Goal: Task Accomplishment & Management: Complete application form

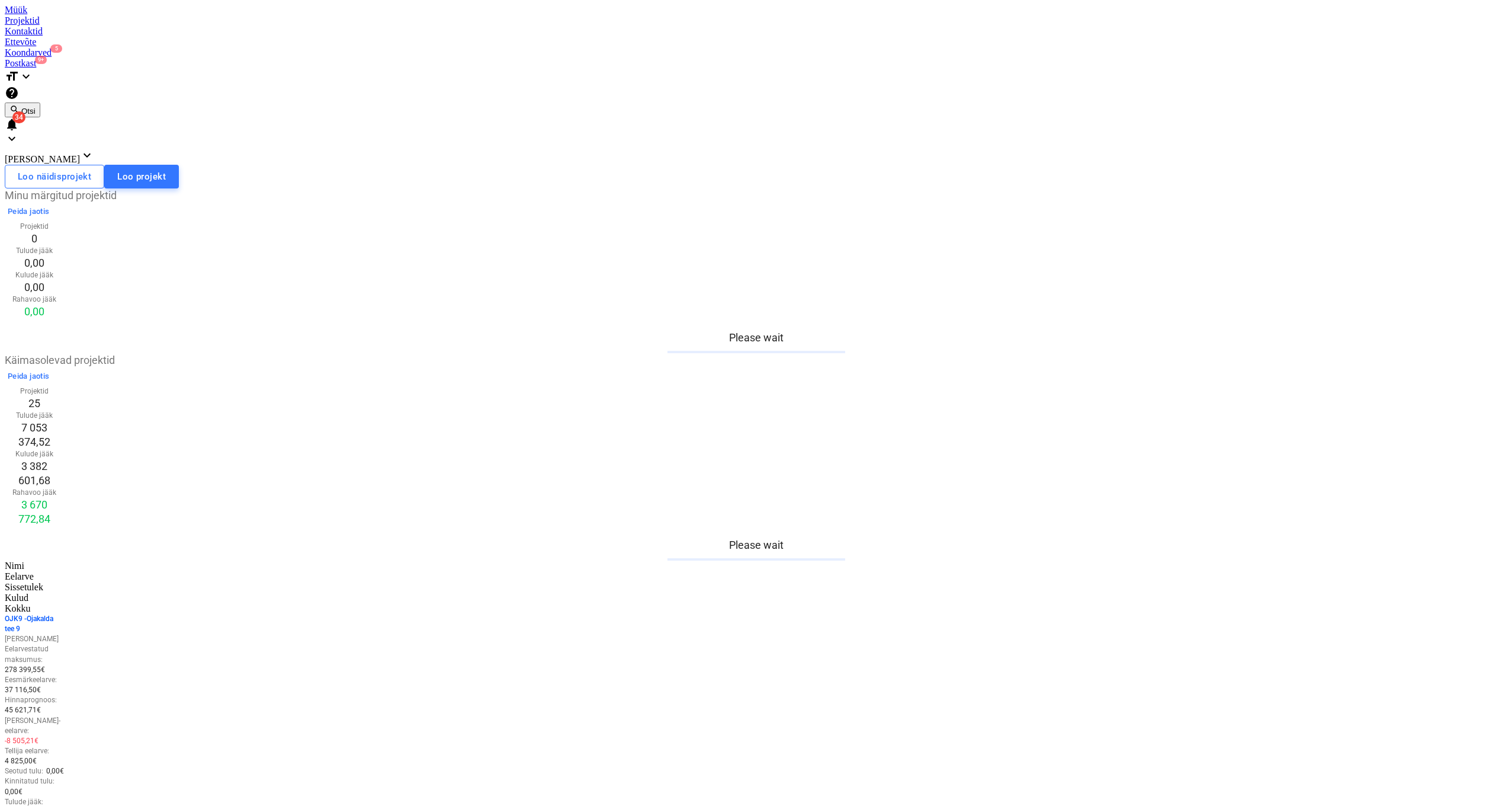
click at [200, 26] on div "Kontaktid" at bounding box center [755, 32] width 1502 height 11
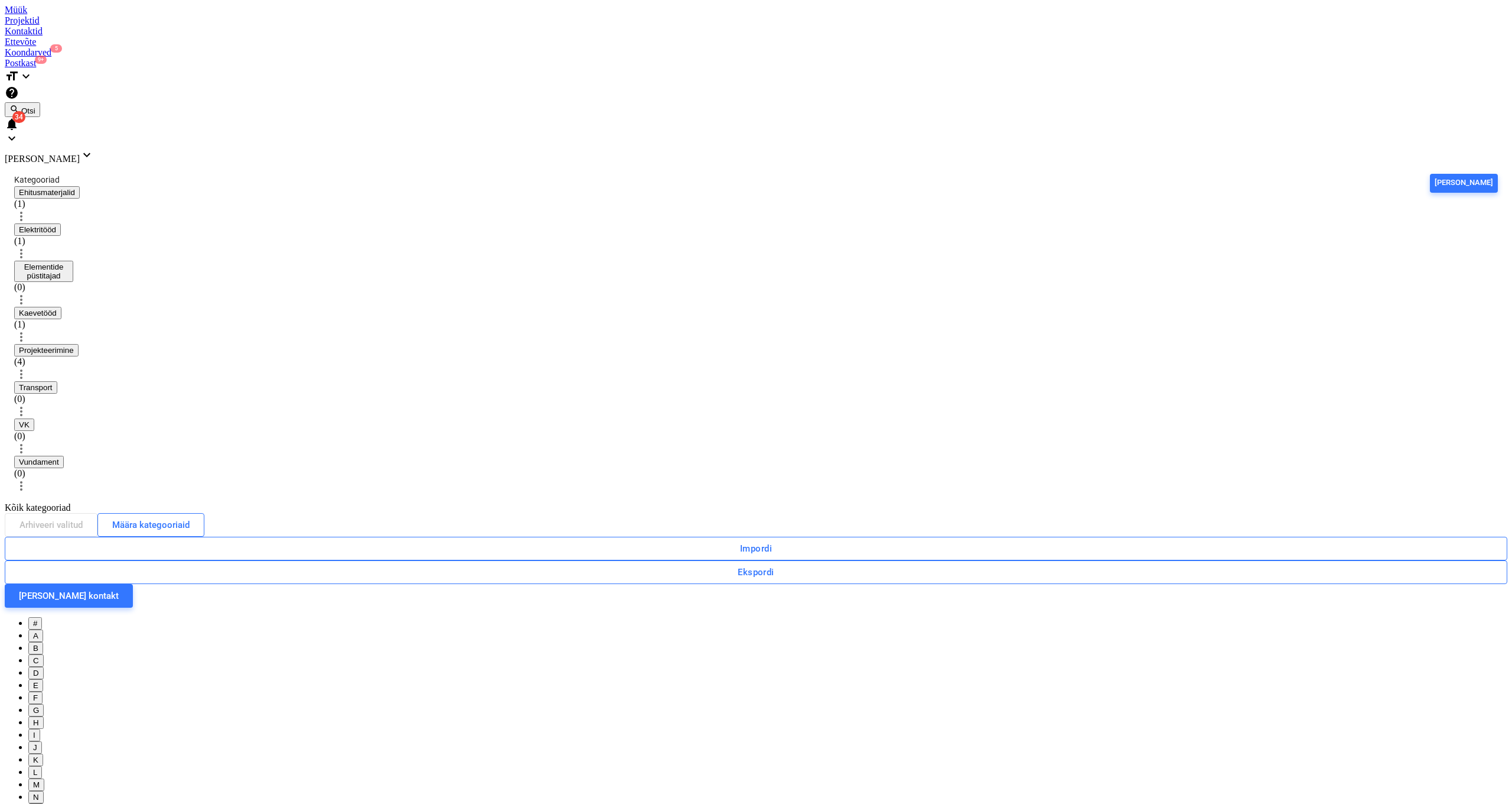
click at [151, 17] on div "Projektid" at bounding box center [756, 21] width 1503 height 11
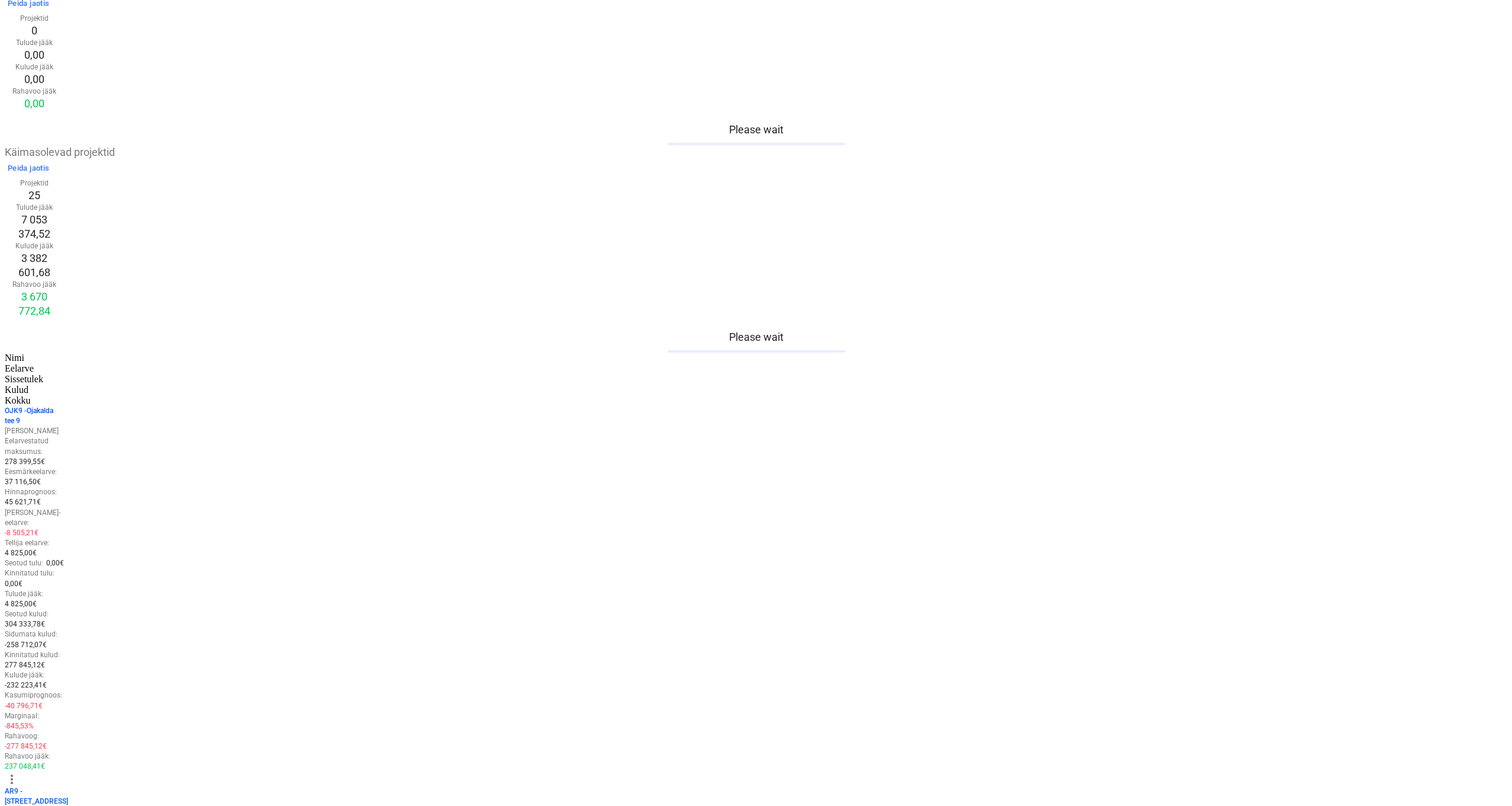
scroll to position [248, 0]
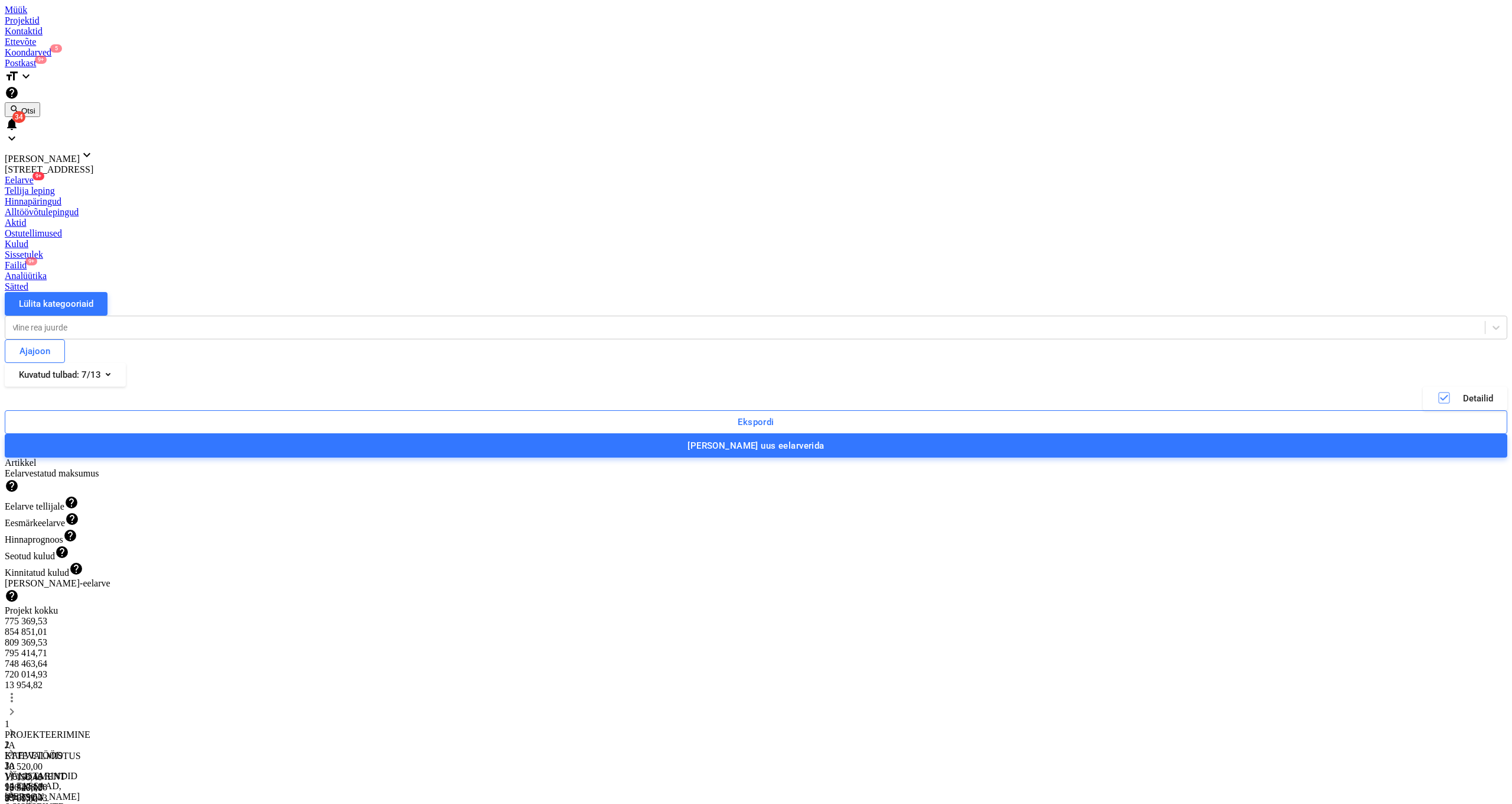
click at [373, 207] on div "Alltöövõtulepingud" at bounding box center [756, 213] width 1503 height 11
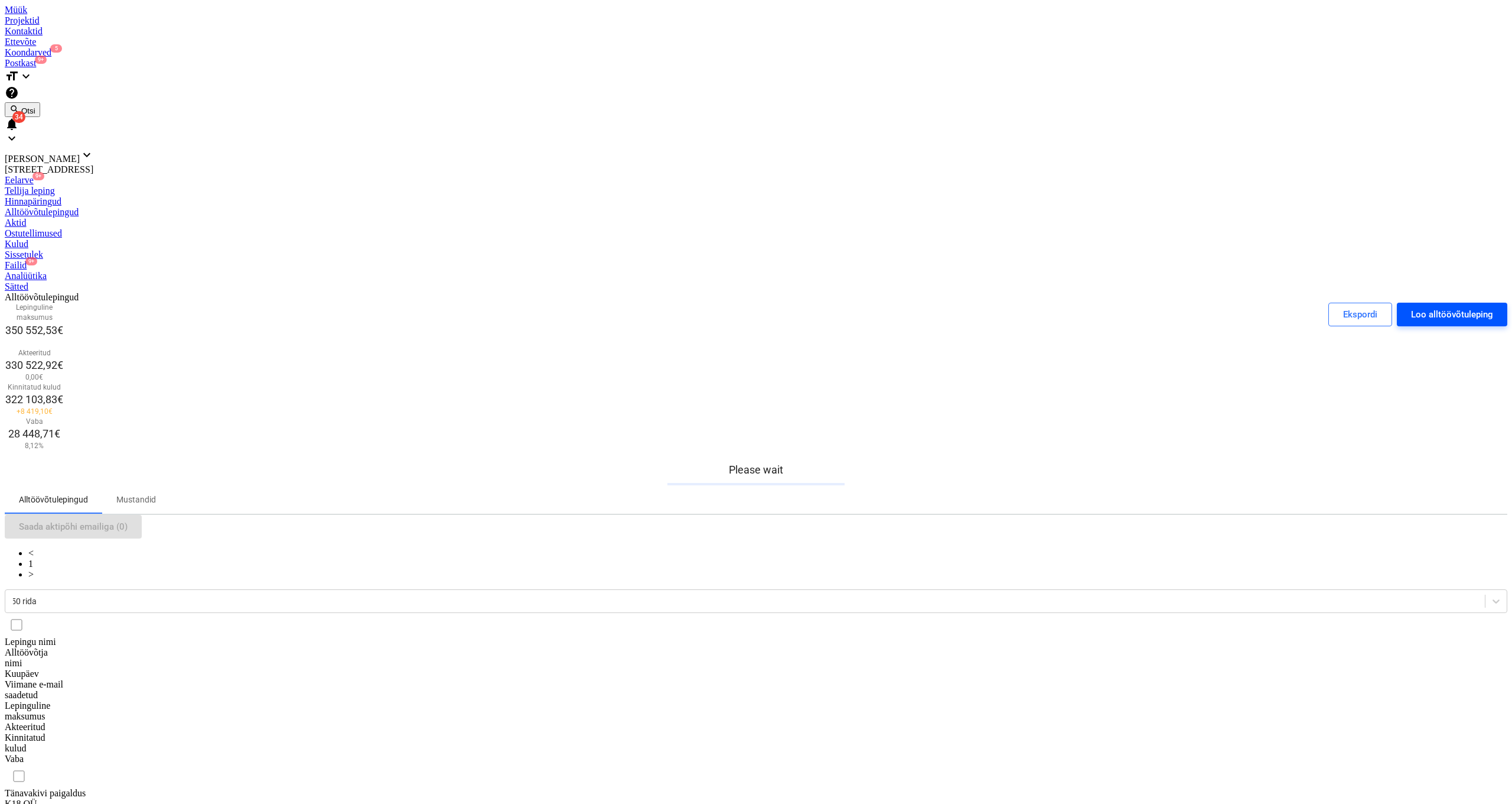
click at [1418, 307] on div "Loo alltöövõtuleping" at bounding box center [1452, 315] width 82 height 15
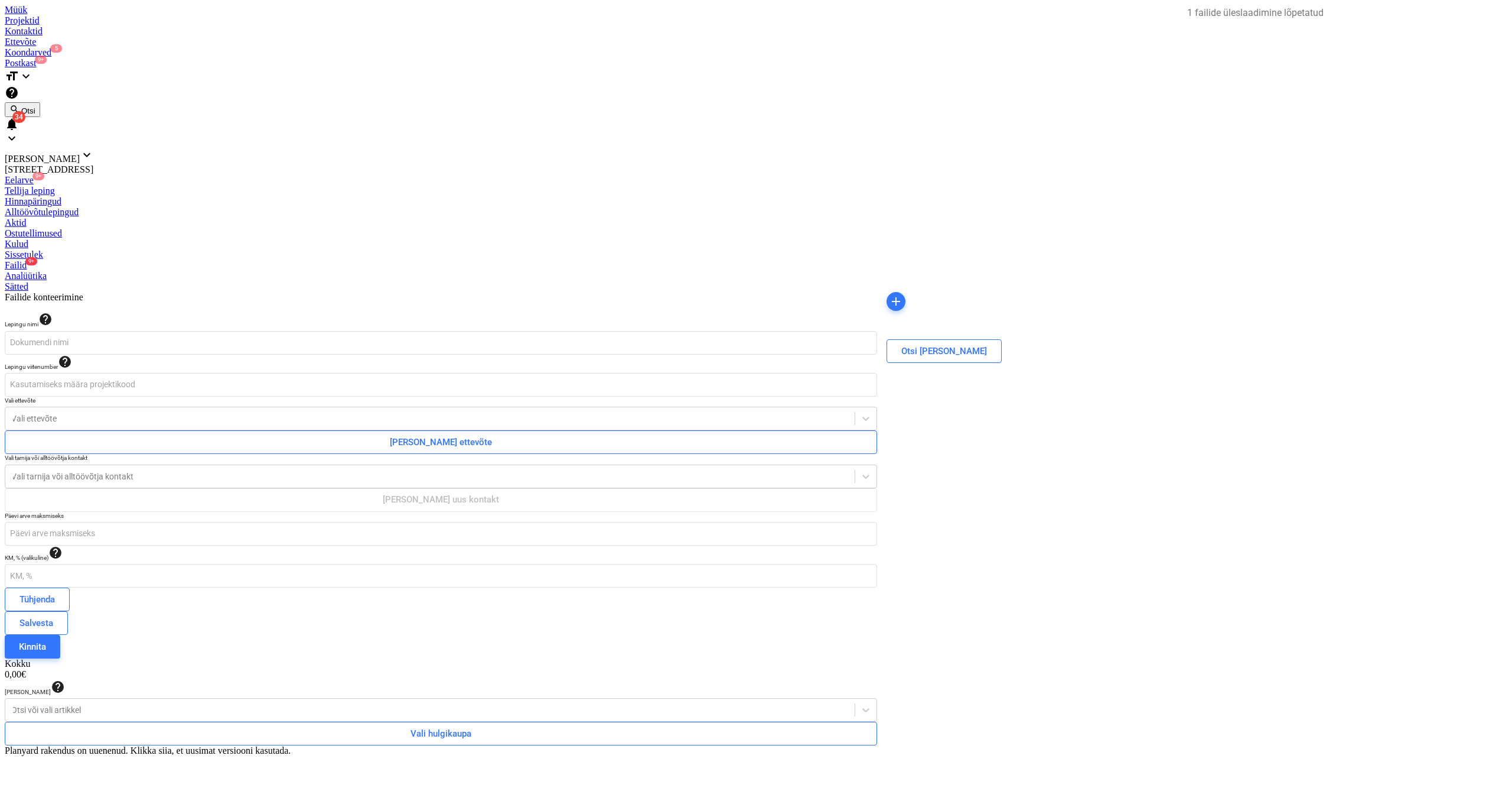
type input "image.tiff"
click at [922, 300] on span "image.tiff" at bounding box center [912, 304] width 46 height 9
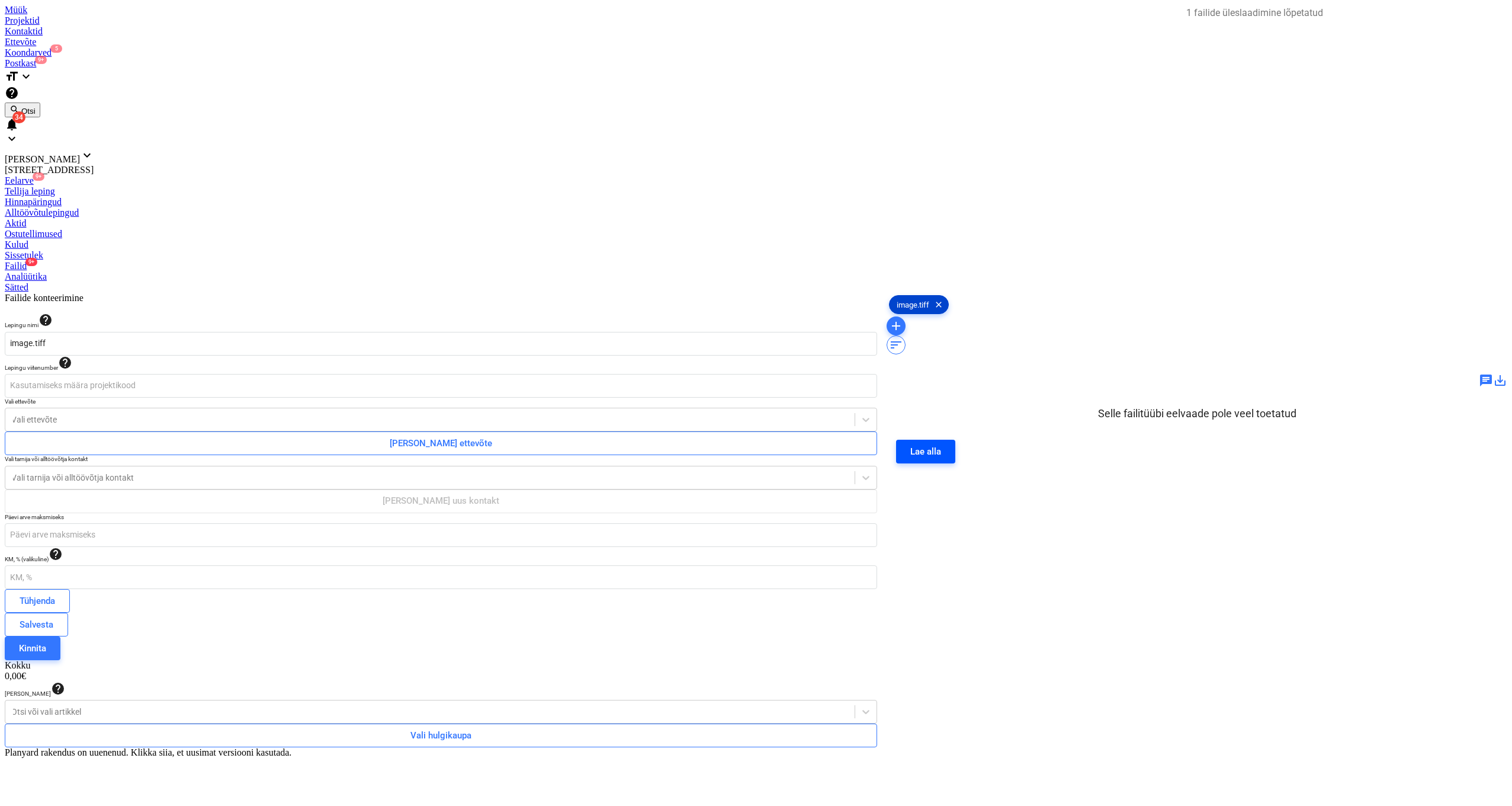
scroll to position [2, 0]
click at [903, 319] on span "add" at bounding box center [895, 326] width 14 height 14
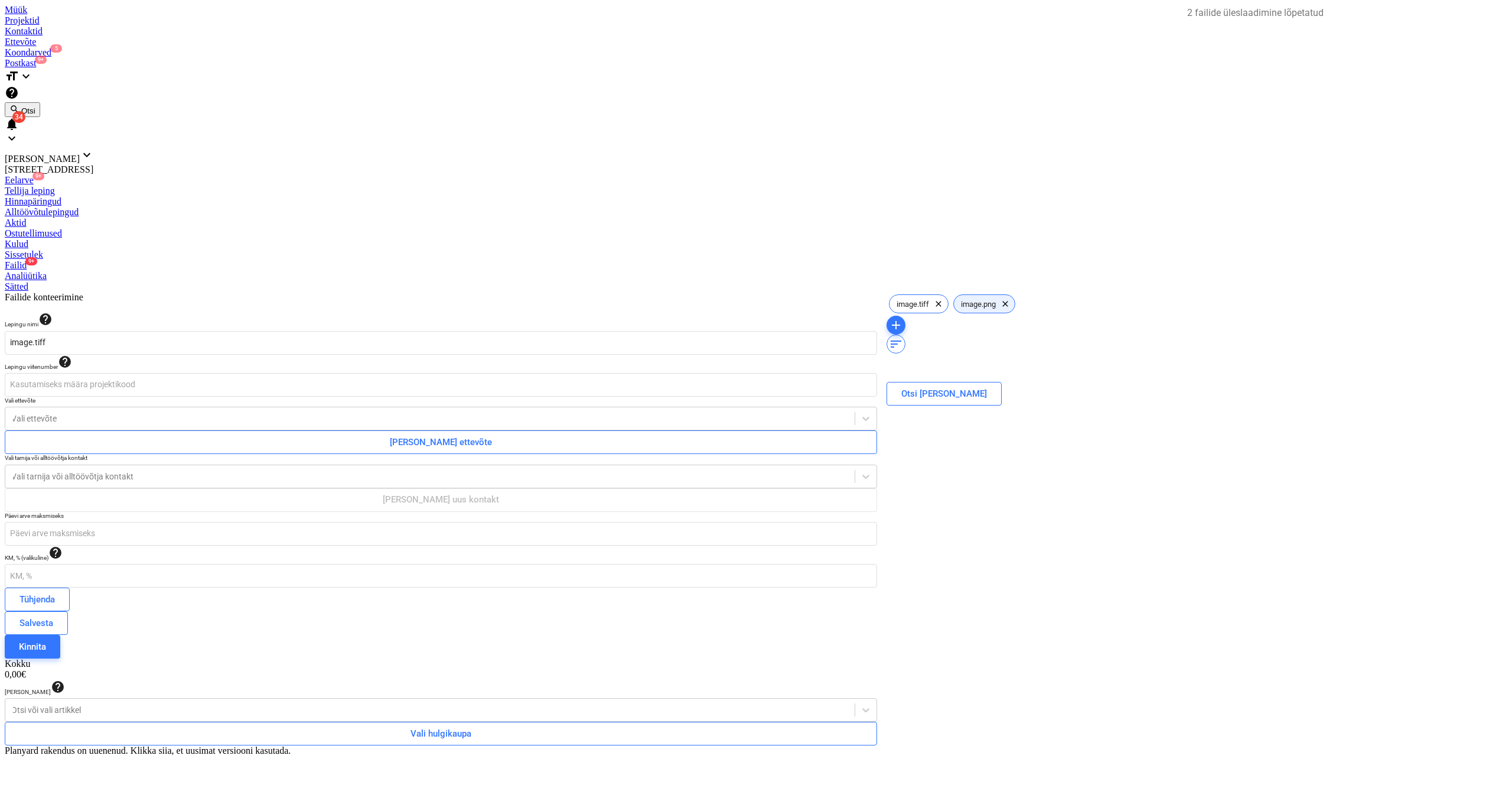
click at [979, 300] on span "image.png" at bounding box center [978, 304] width 49 height 9
click at [933, 297] on span "clear" at bounding box center [936, 304] width 14 height 14
click at [500, 704] on div at bounding box center [429, 709] width 835 height 12
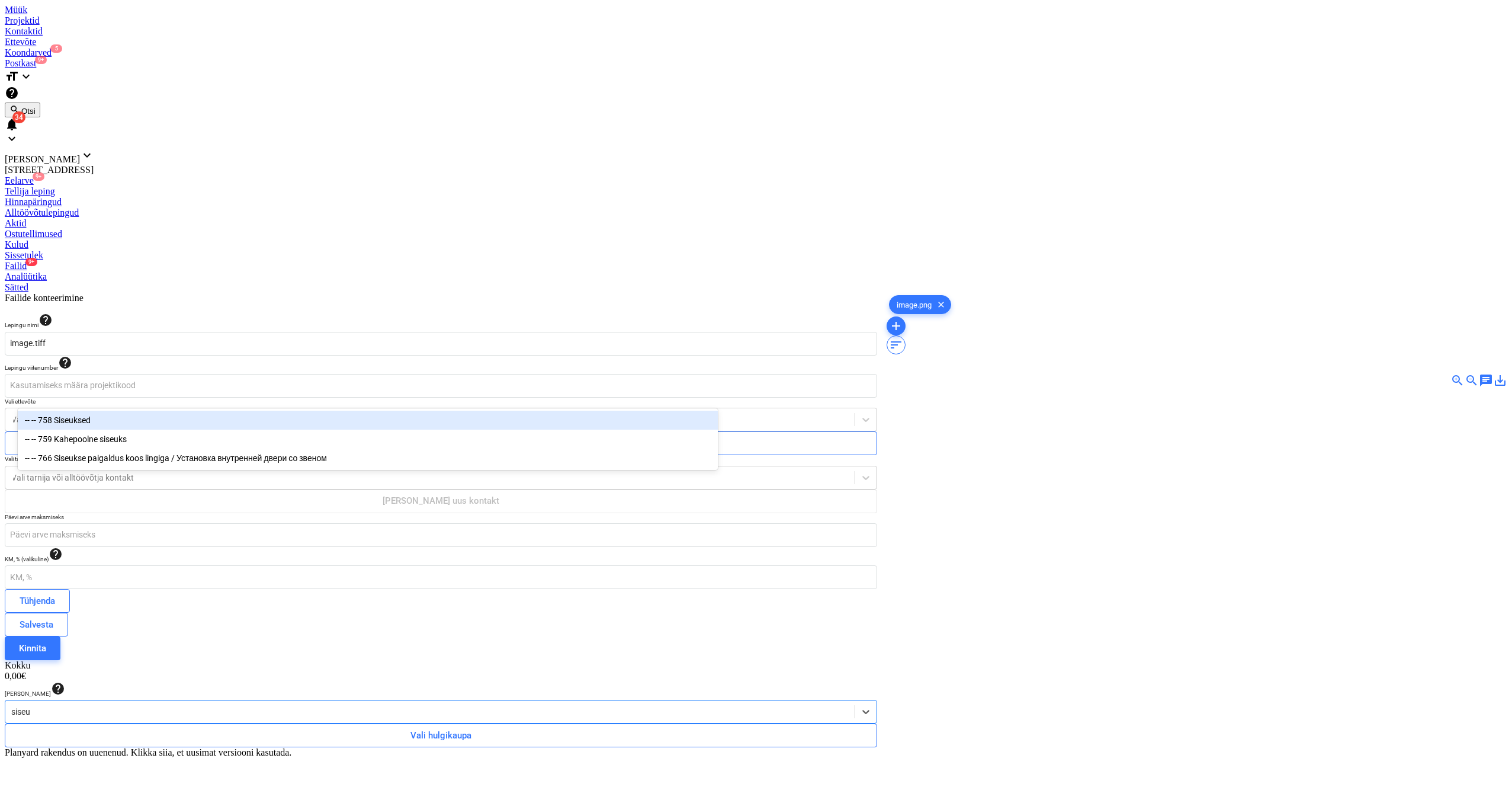
type input "siseuk"
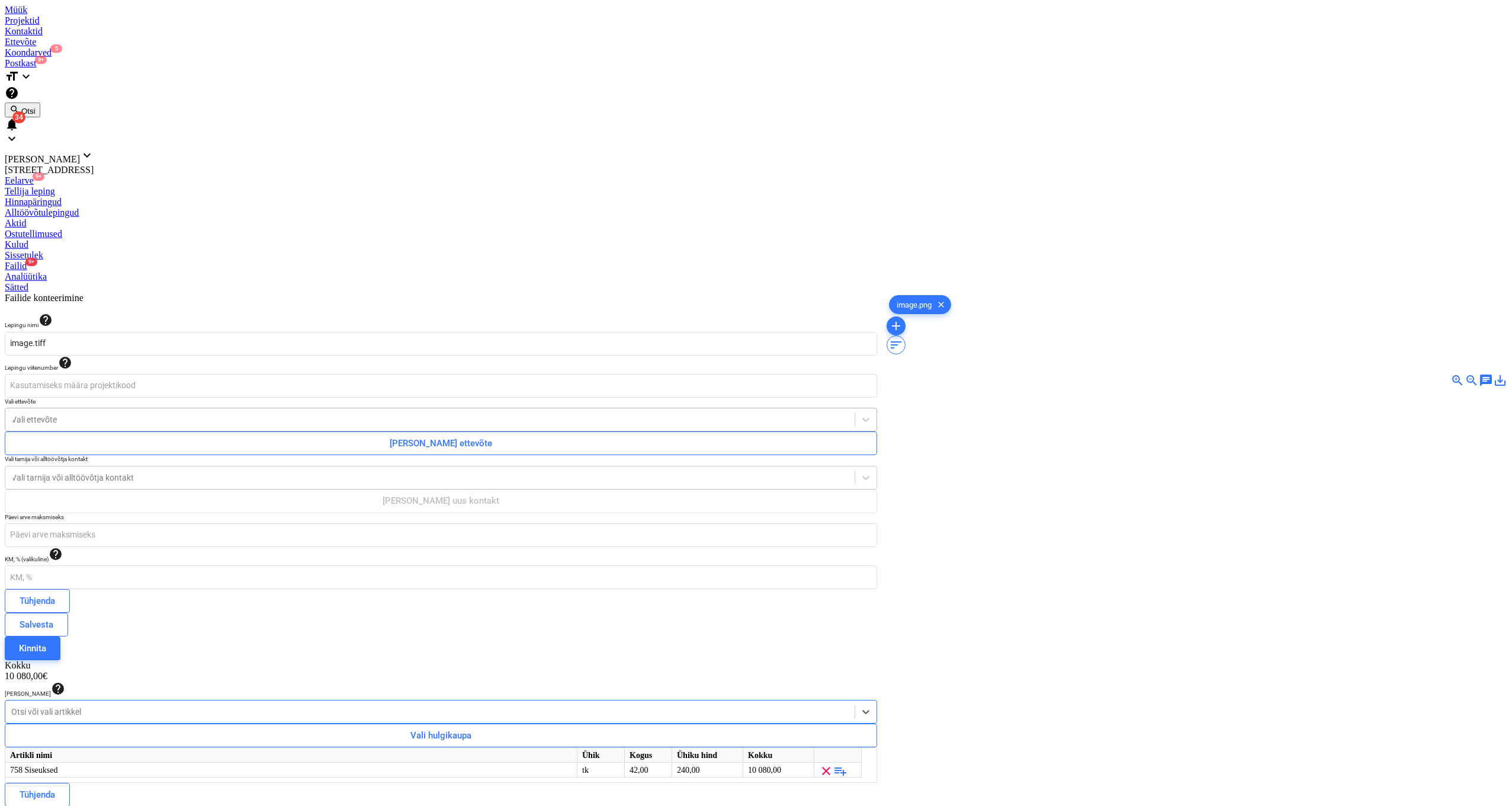
click at [211, 414] on div at bounding box center [430, 419] width 837 height 12
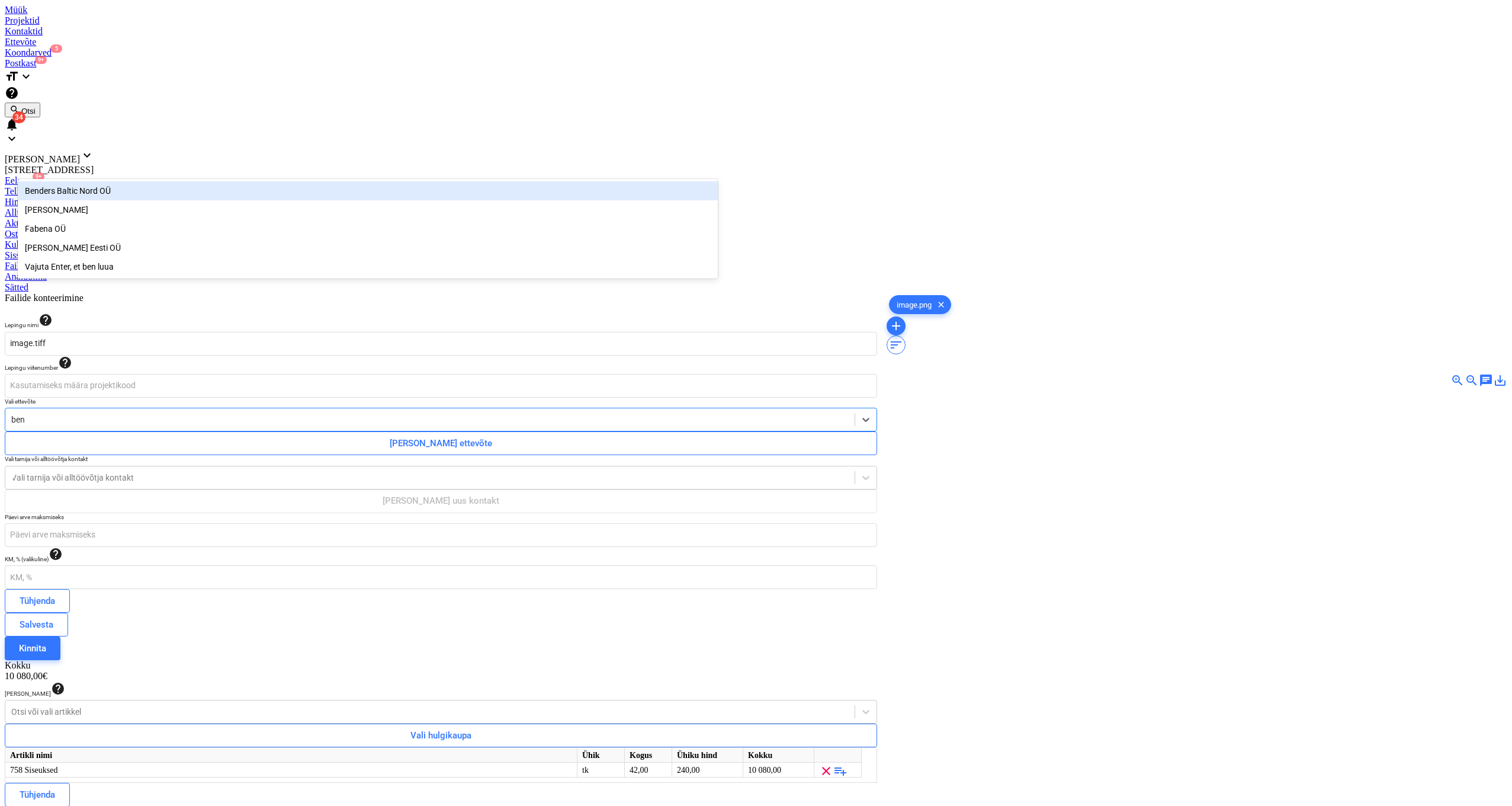
type input "benn"
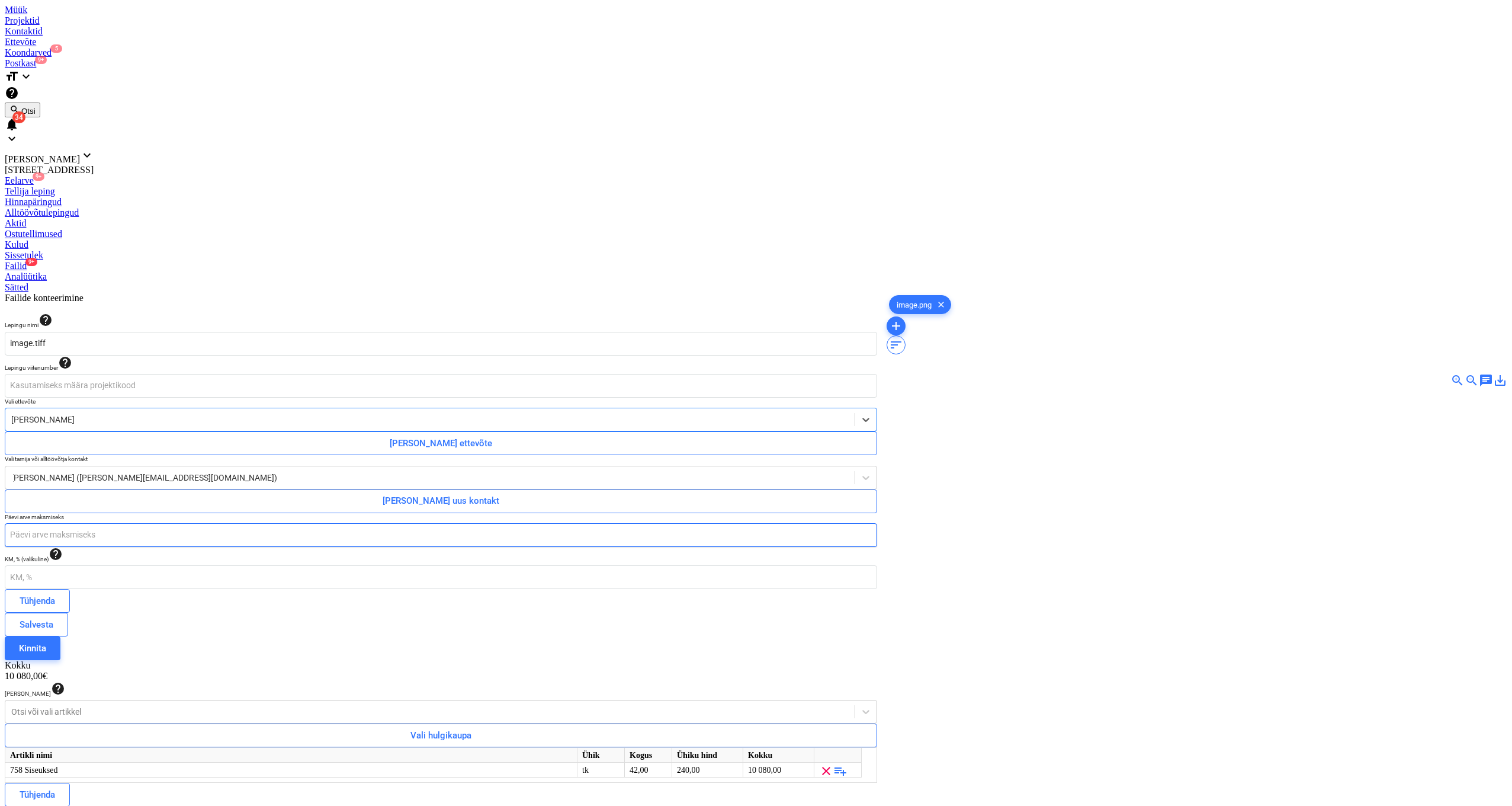
click at [172, 523] on input "number" at bounding box center [441, 535] width 872 height 24
type input "30"
type input "-3"
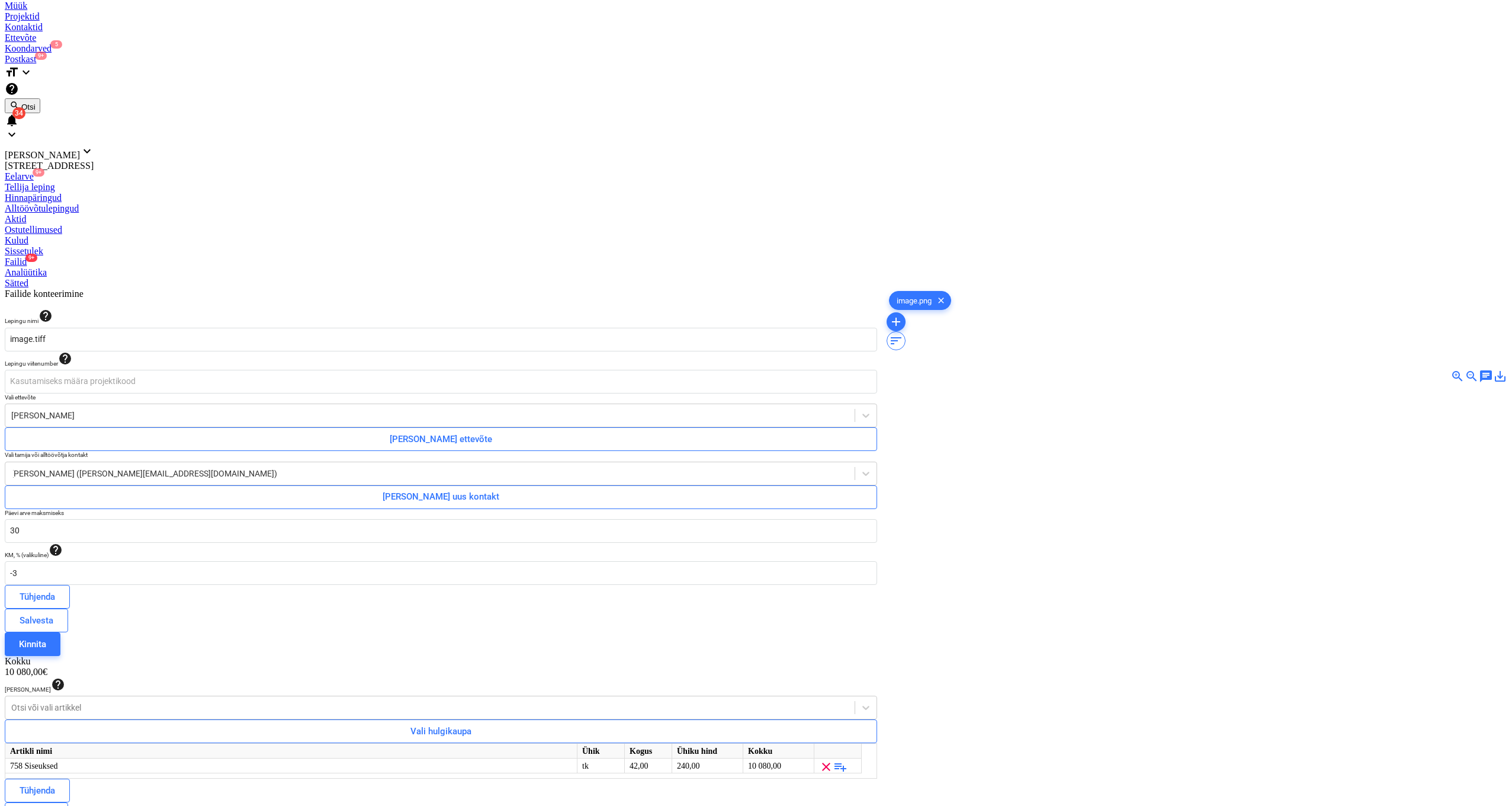
drag, startPoint x: 127, startPoint y: 333, endPoint x: 120, endPoint y: 331, distance: 7.3
click at [127, 333] on div "Lepingu nimi help image.tiff Lepingu viitenumber help Vali ettevõte Bennet Puit…" at bounding box center [441, 579] width 872 height 541
drag, startPoint x: 321, startPoint y: 120, endPoint x: -3, endPoint y: 92, distance: 325.2
click at [0, 92] on html "Müük Projektid Kontaktid Ettevõte Koondarved 5 Postkast 9+ format_size keyboard…" at bounding box center [756, 430] width 1512 height 869
type input "S"
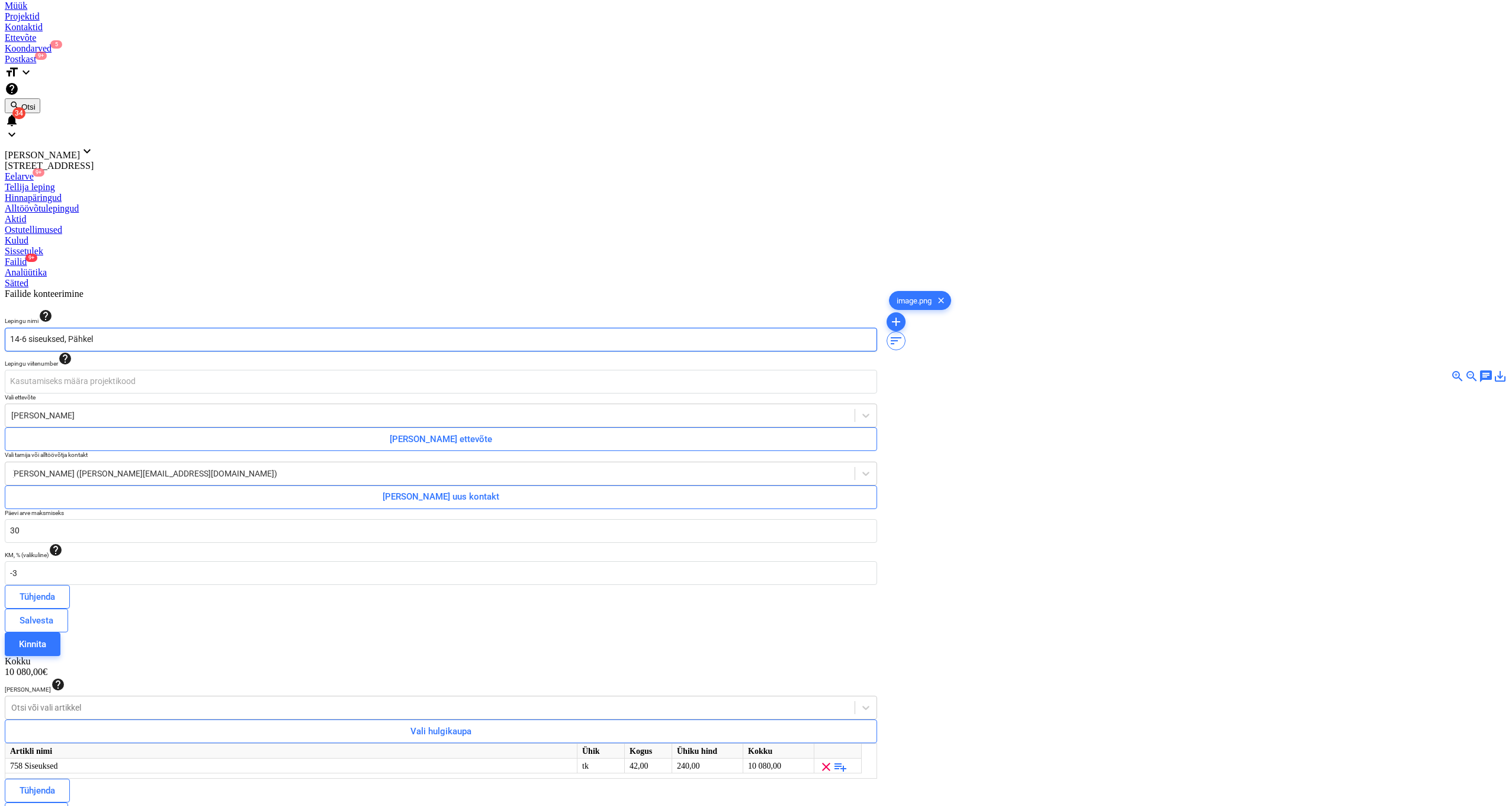
type input "14-6 siseuksed, Pähkel"
click at [185, 561] on input "-3" at bounding box center [441, 573] width 872 height 24
drag, startPoint x: 12, startPoint y: 286, endPoint x: -44, endPoint y: 278, distance: 56.6
click at [0, 278] on html "Müük Projektid Kontaktid Ettevõte Koondarved 5 Postkast 9+ format_size keyboard…" at bounding box center [756, 430] width 1512 height 869
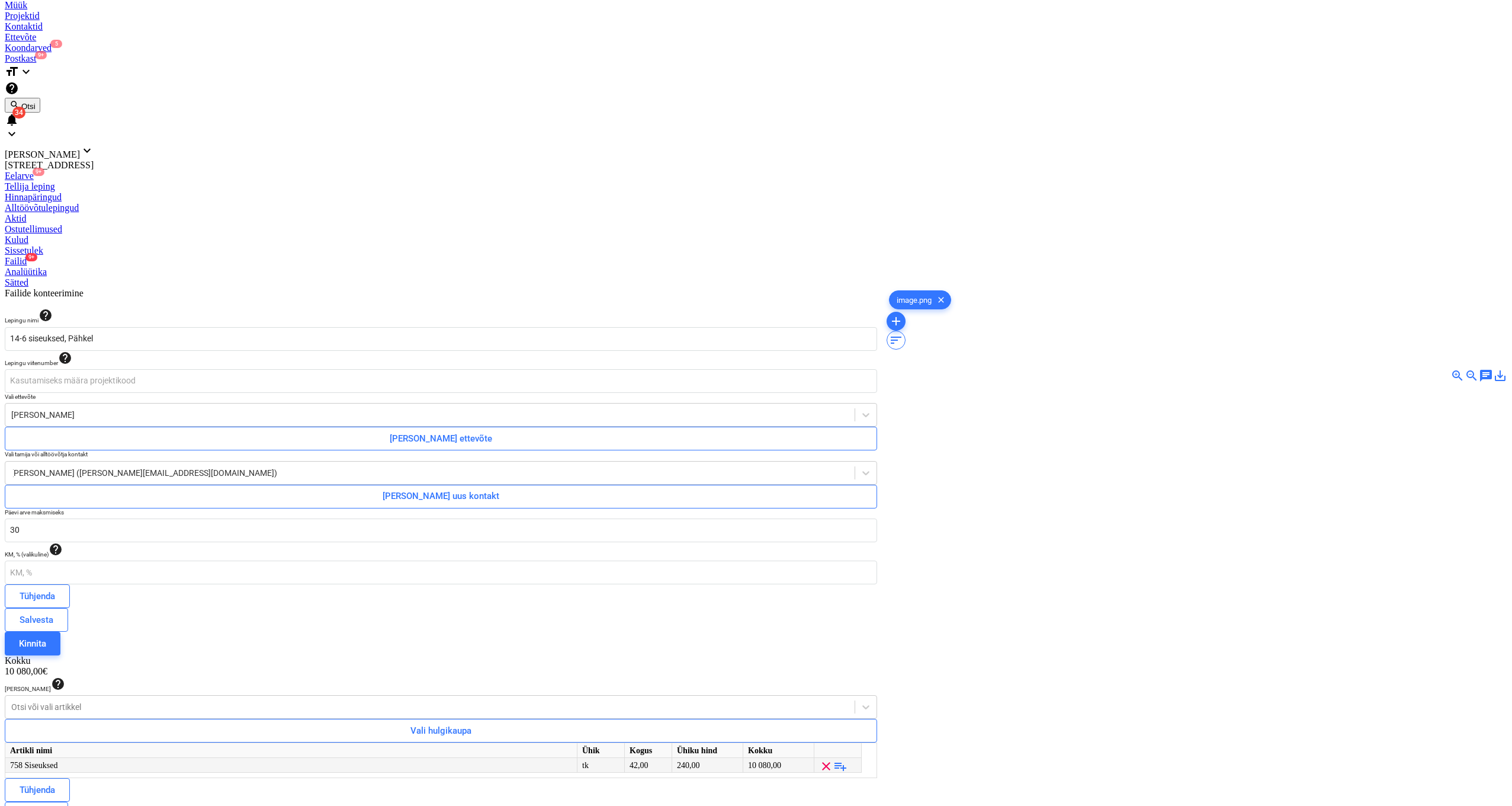
click at [700, 758] on div "240,00" at bounding box center [707, 765] width 61 height 15
type input "3722"
click at [667, 758] on div "42,00" at bounding box center [648, 765] width 37 height 15
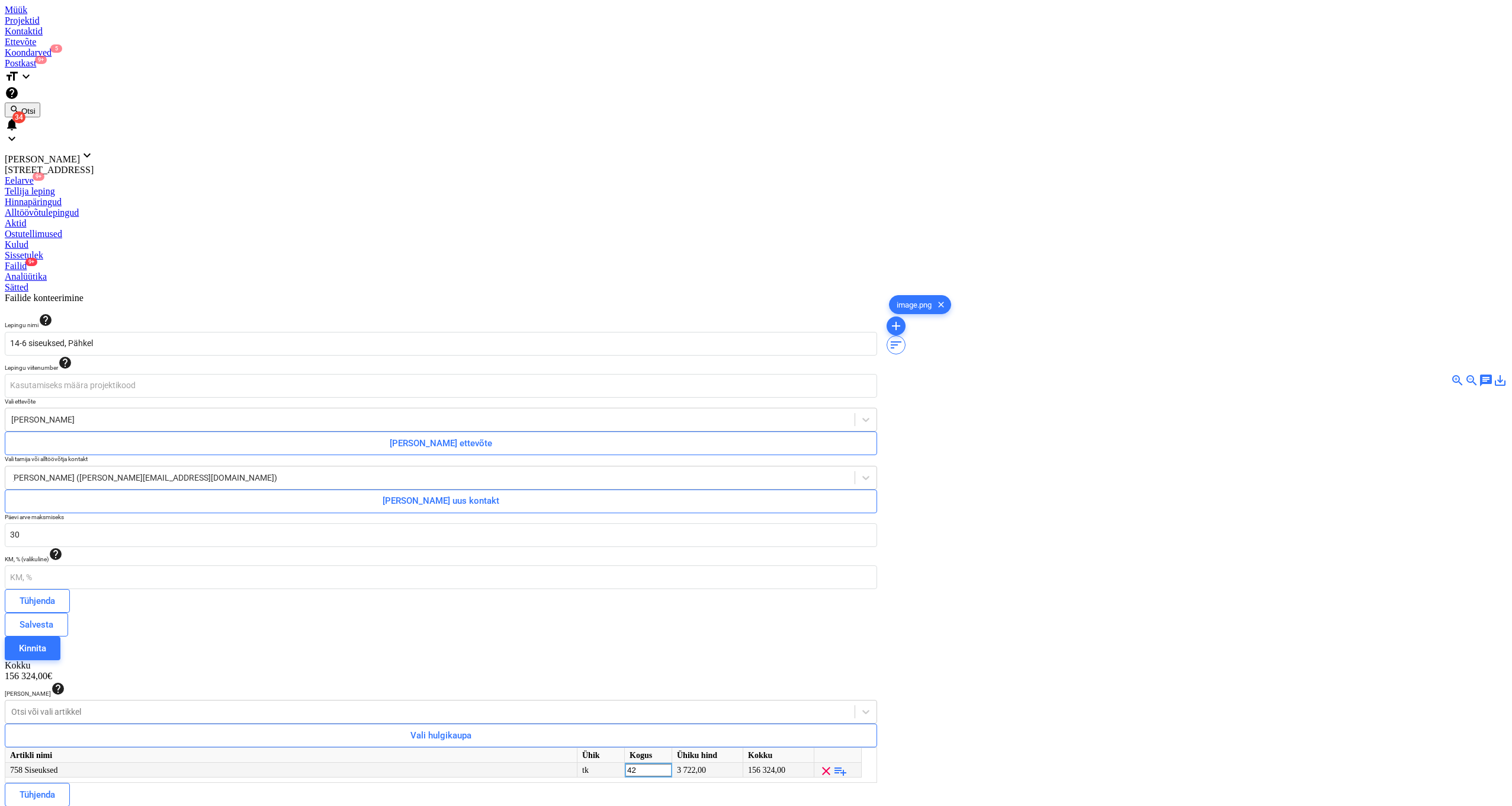
type input "1"
click at [715, 519] on div "Failide konteerimine Lepingu nimi help 14-6 siseuksed, Pähkel Lepingu viitenumb…" at bounding box center [441, 574] width 881 height 570
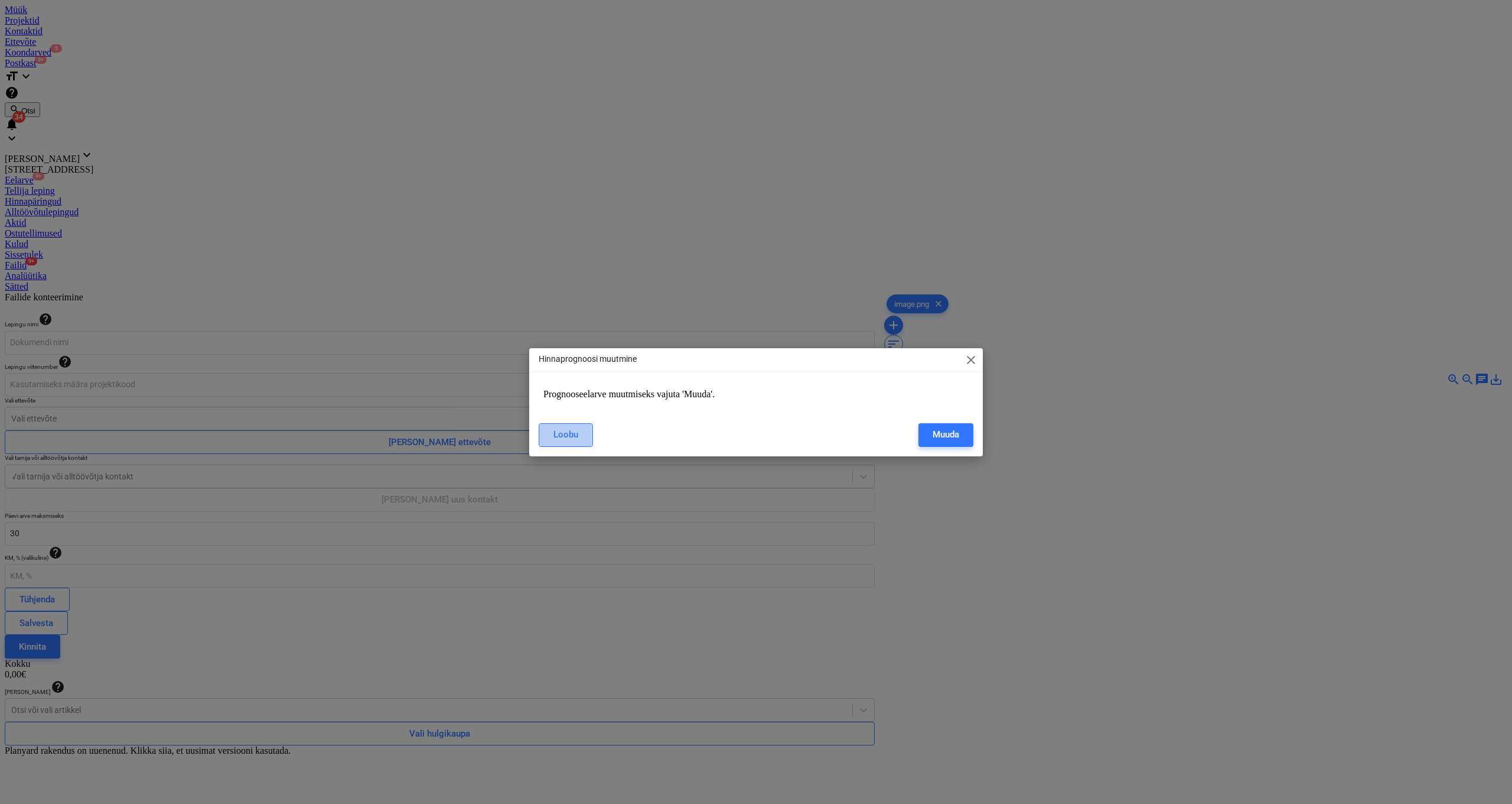
click at [585, 441] on button "Loobu" at bounding box center [566, 434] width 54 height 24
